Goal: Find specific page/section: Locate a particular part of the current website

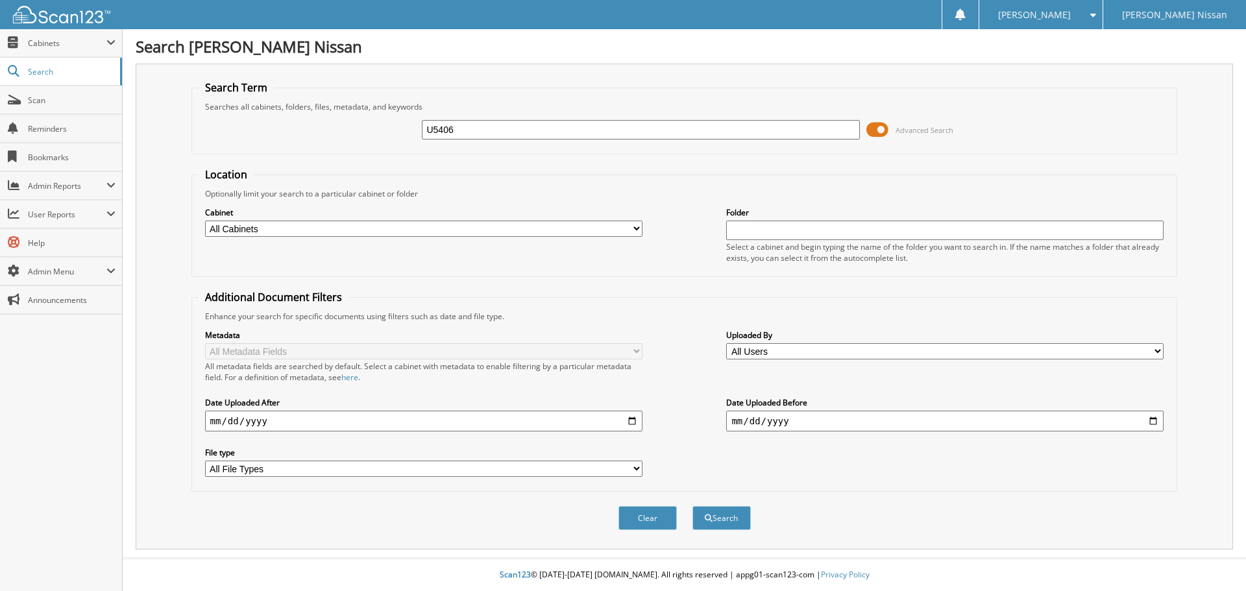
type input "U5406"
click at [692, 506] on button "Search" at bounding box center [721, 518] width 58 height 24
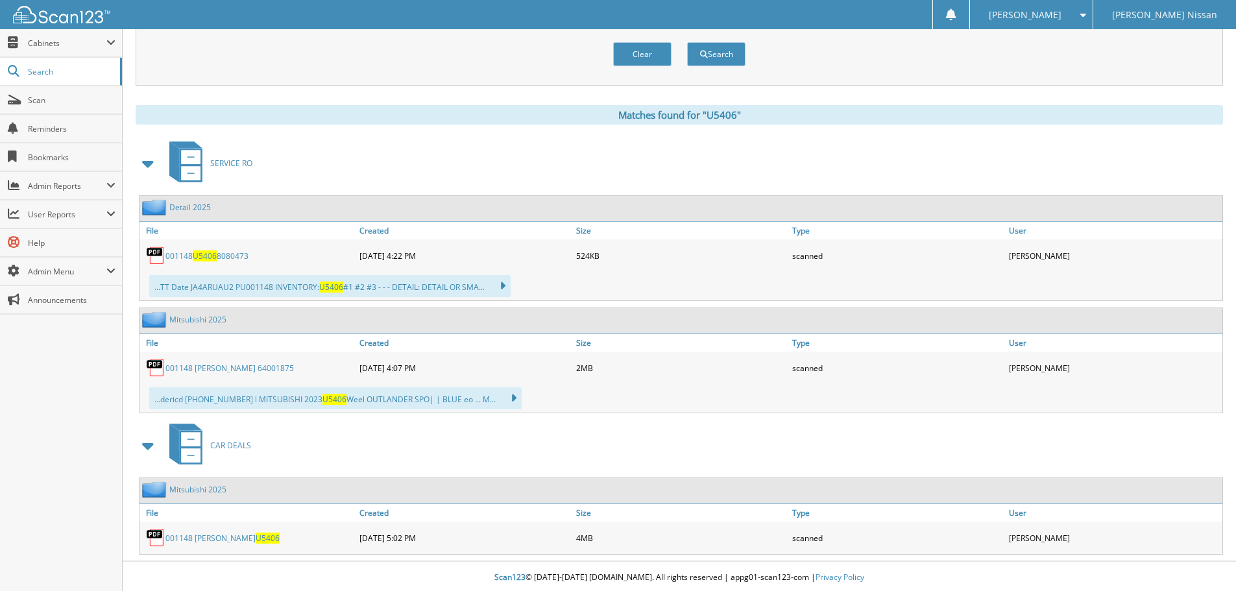
scroll to position [467, 0]
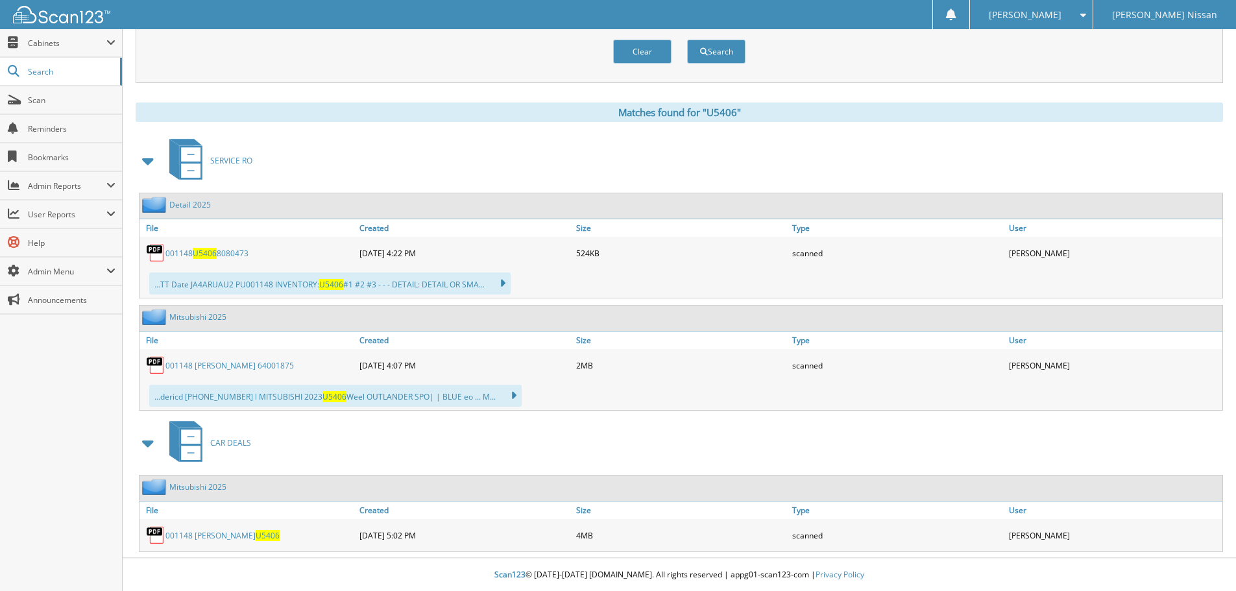
click at [216, 537] on link "001148 [PERSON_NAME] U5406" at bounding box center [222, 535] width 114 height 11
